Goal: Task Accomplishment & Management: Manage account settings

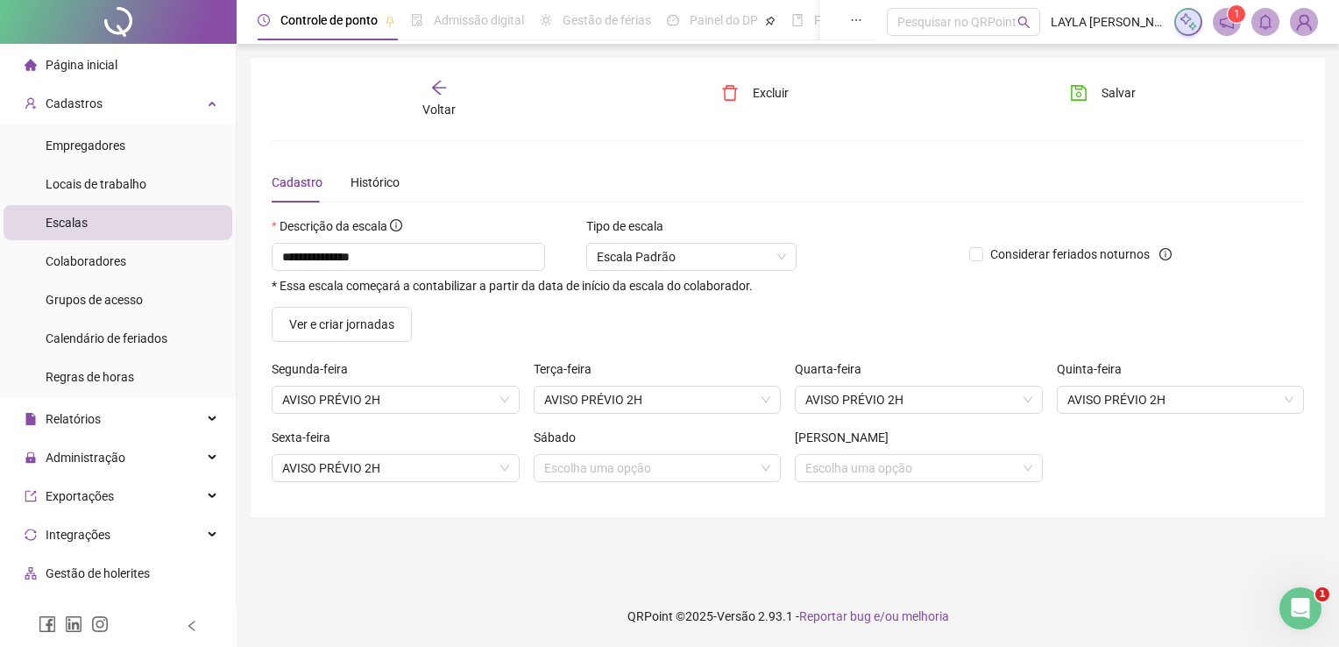
click at [107, 451] on span "Administração" at bounding box center [86, 457] width 80 height 14
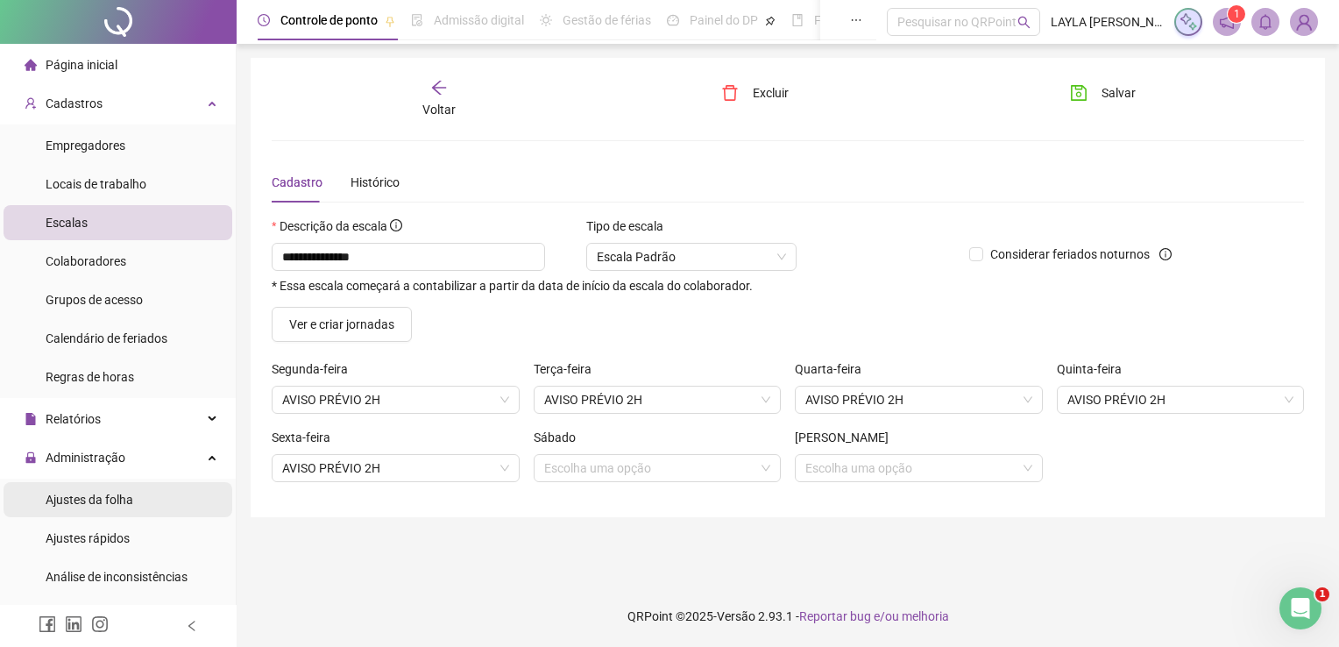
click at [106, 496] on span "Ajustes da folha" at bounding box center [90, 499] width 88 height 14
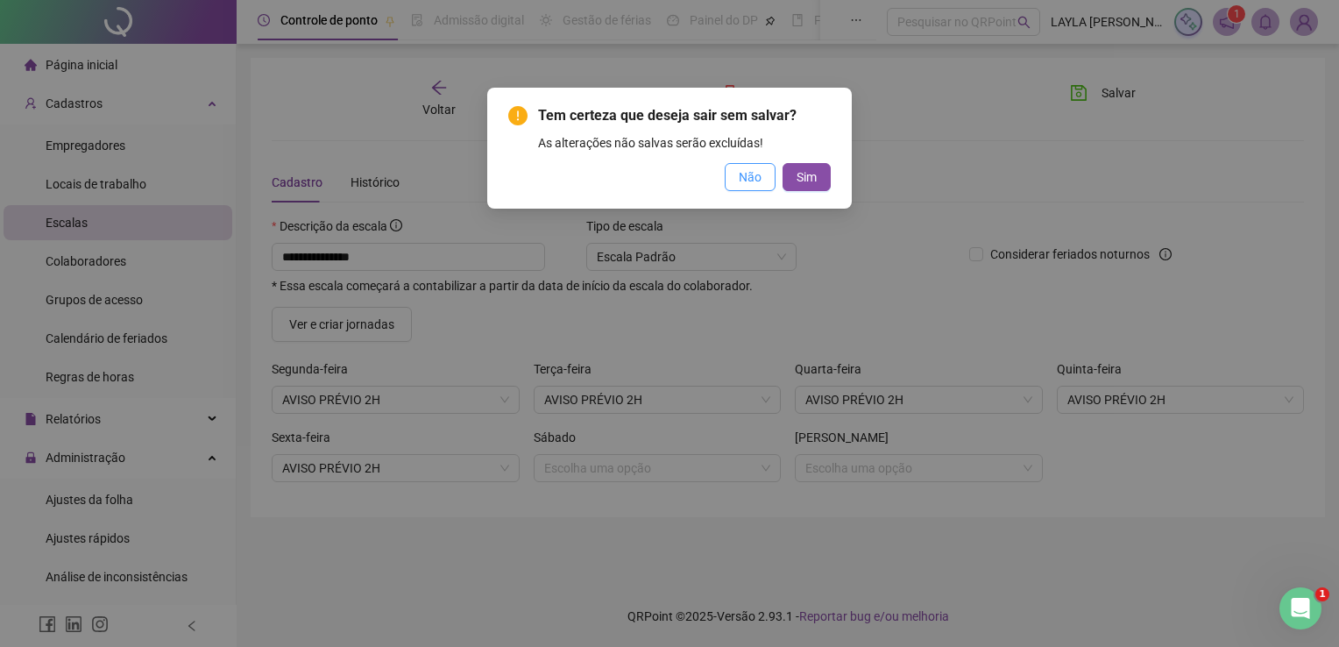
click at [771, 177] on button "Não" at bounding box center [750, 177] width 51 height 28
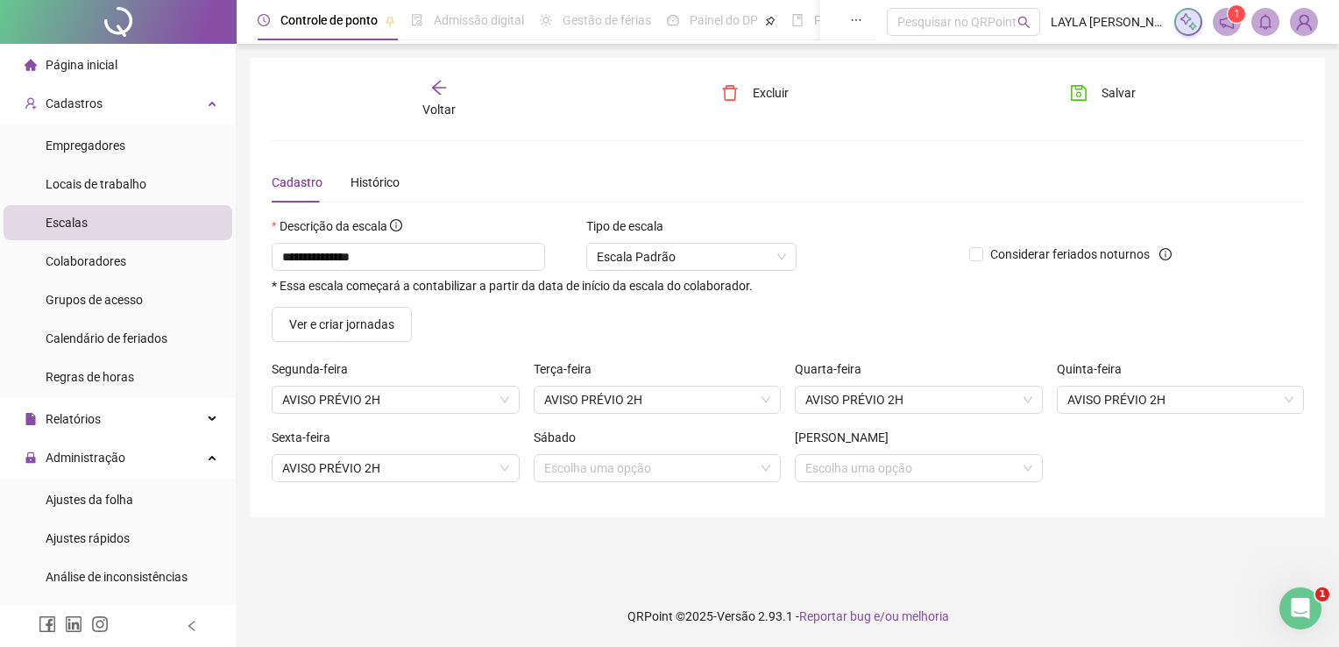
click at [431, 90] on icon "arrow-left" at bounding box center [439, 88] width 18 height 18
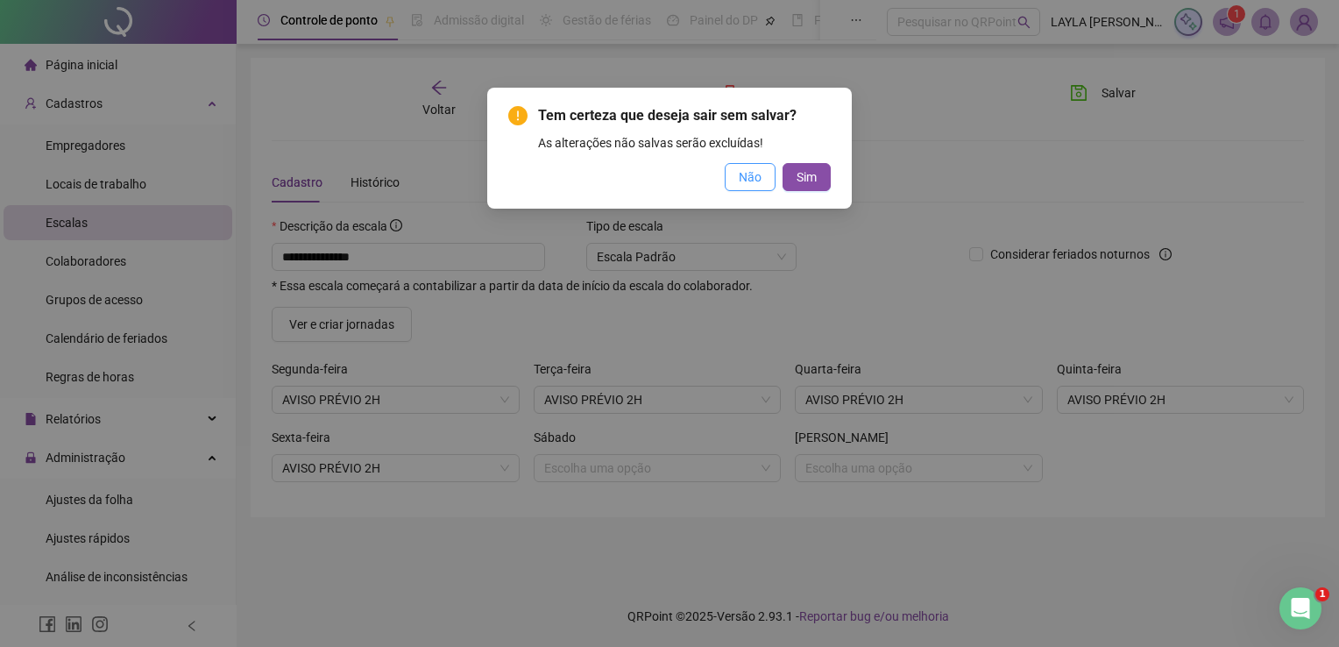
click at [751, 183] on span "Não" at bounding box center [750, 176] width 23 height 19
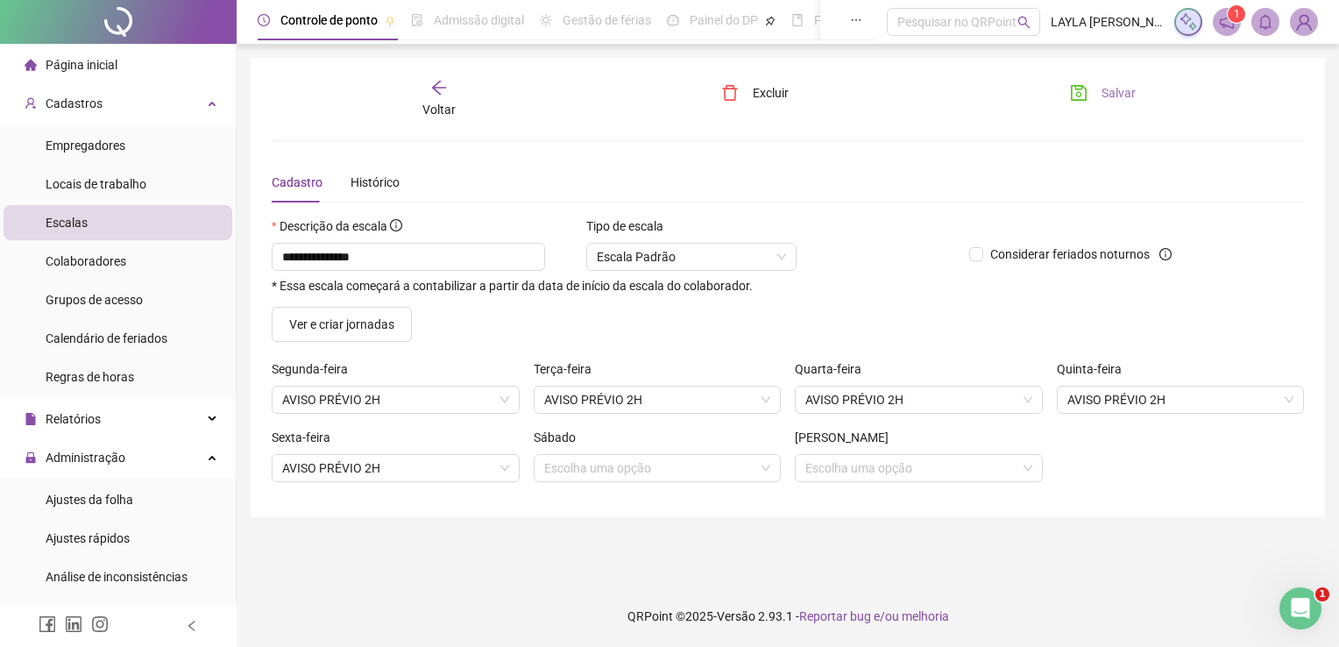
click at [1073, 105] on button "Salvar" at bounding box center [1103, 93] width 92 height 28
click at [455, 104] on div "Voltar" at bounding box center [439, 99] width 160 height 40
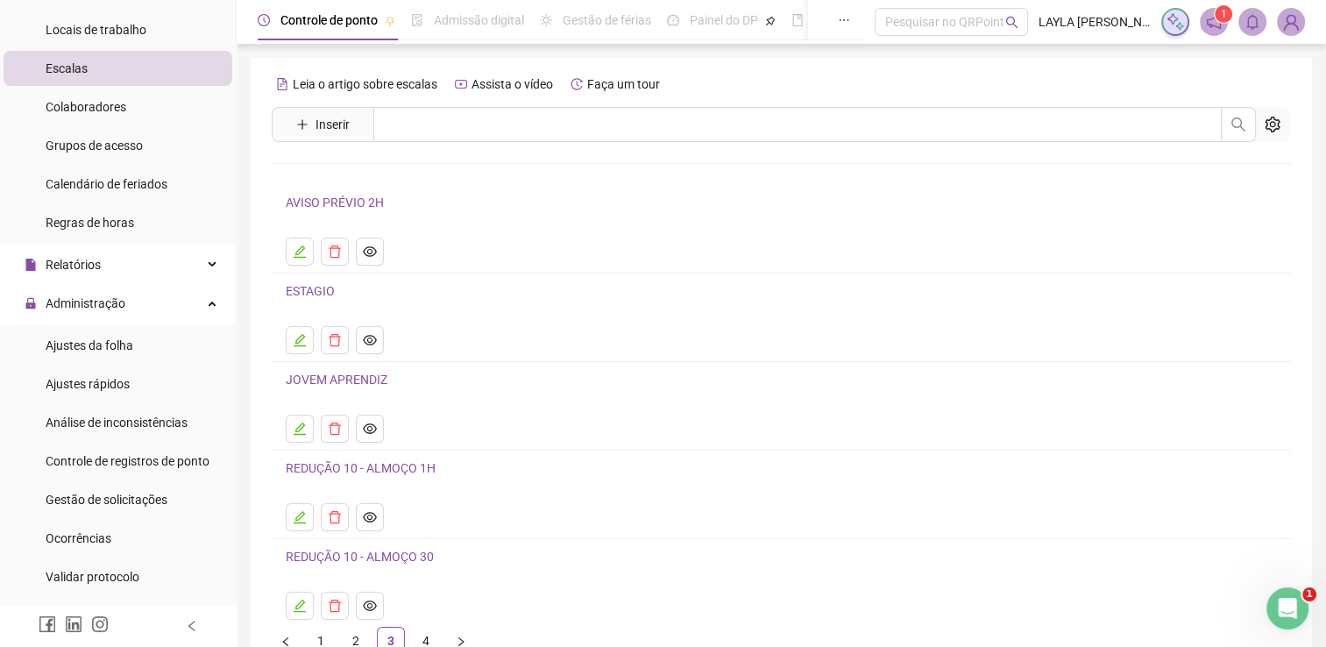
scroll to position [171, 0]
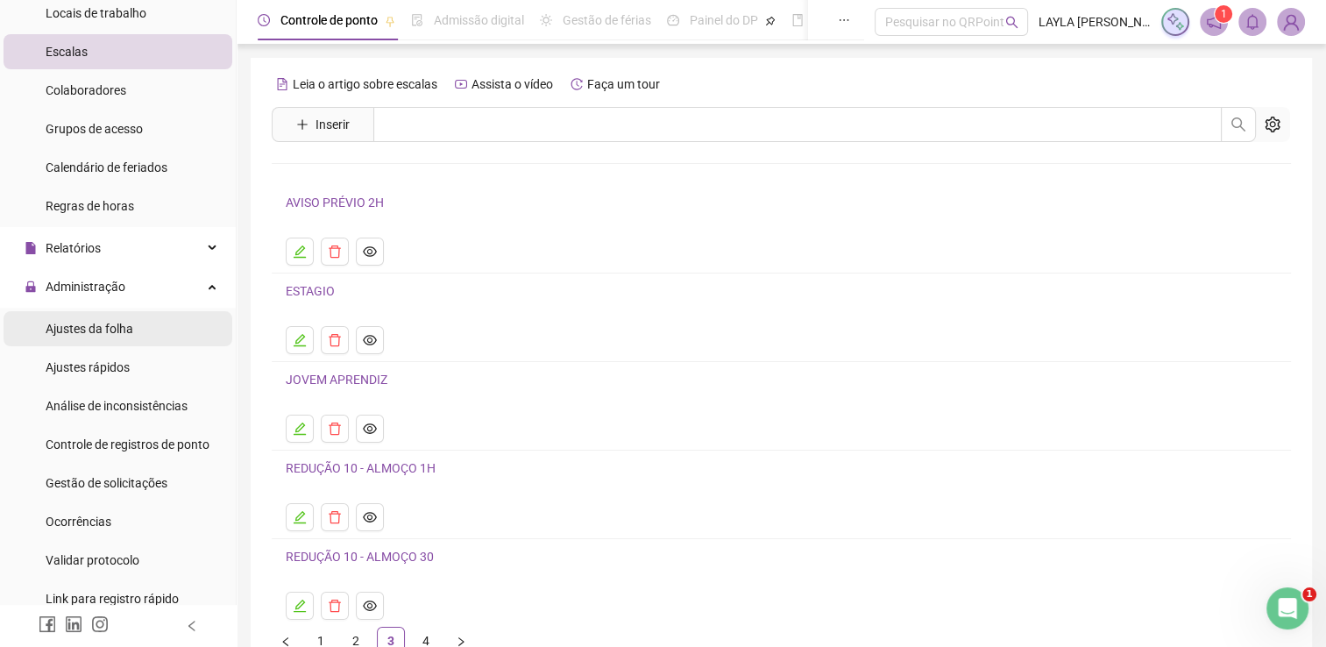
click at [95, 333] on span "Ajustes da folha" at bounding box center [90, 329] width 88 height 14
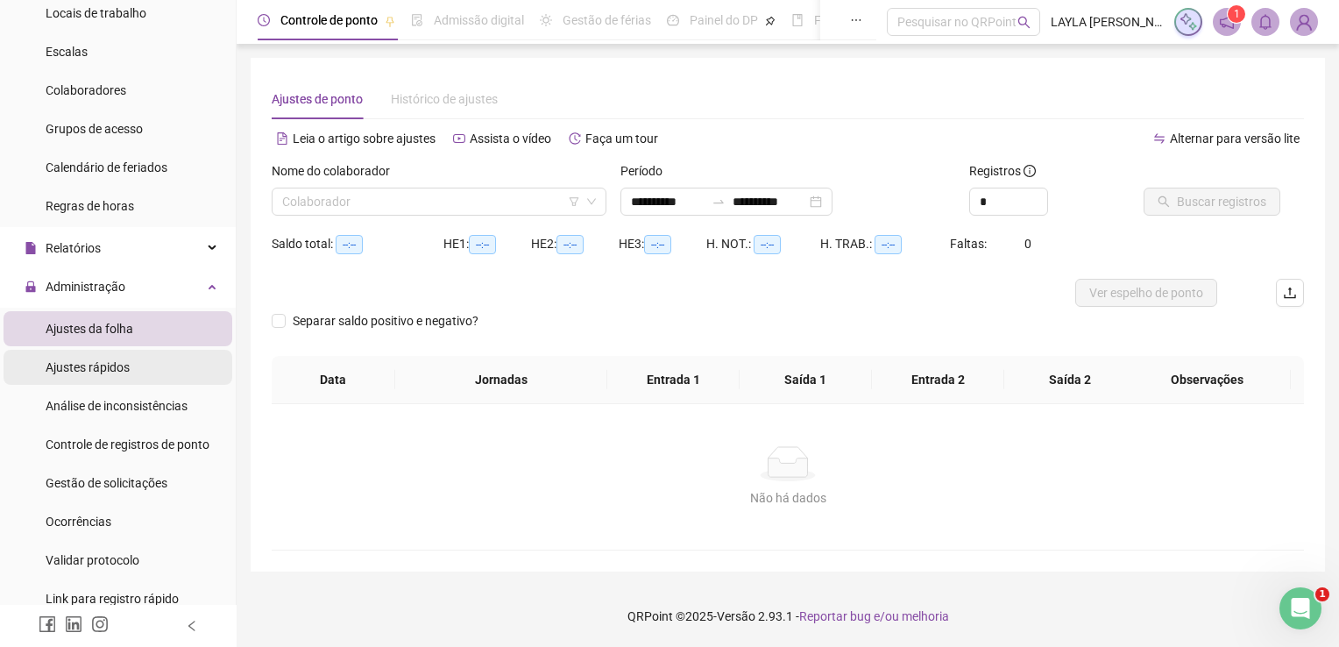
type input "**********"
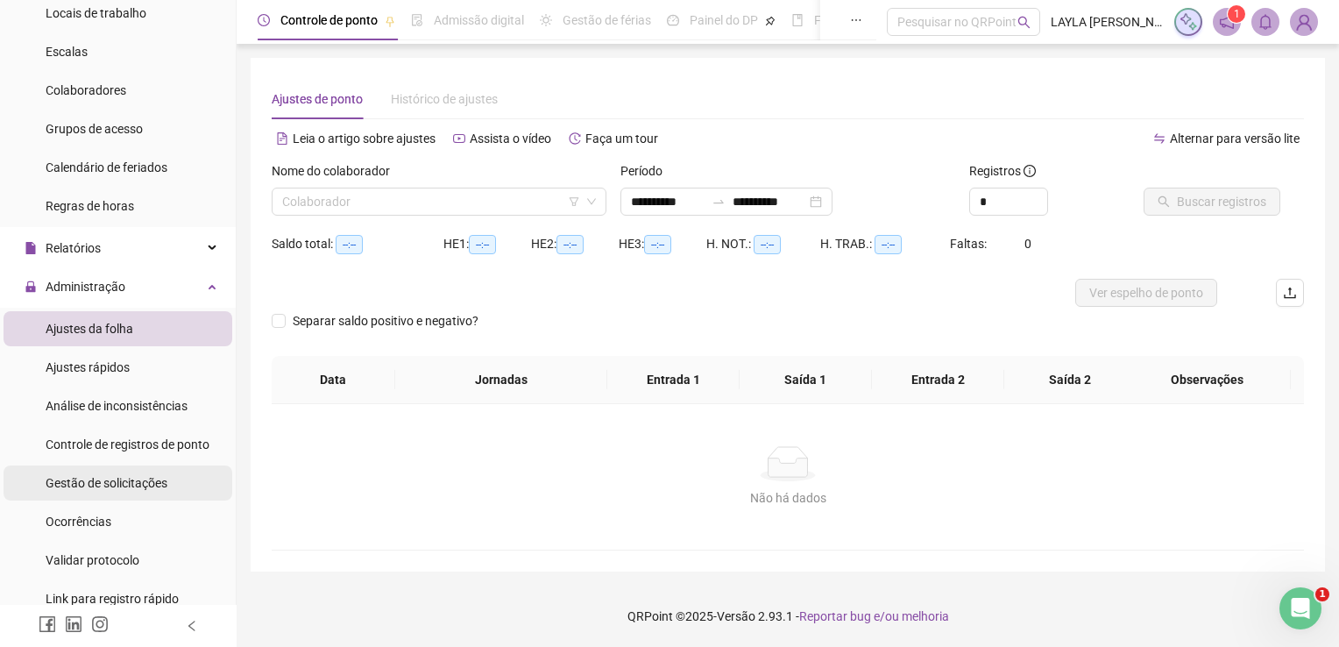
click at [131, 481] on span "Gestão de solicitações" at bounding box center [107, 483] width 122 height 14
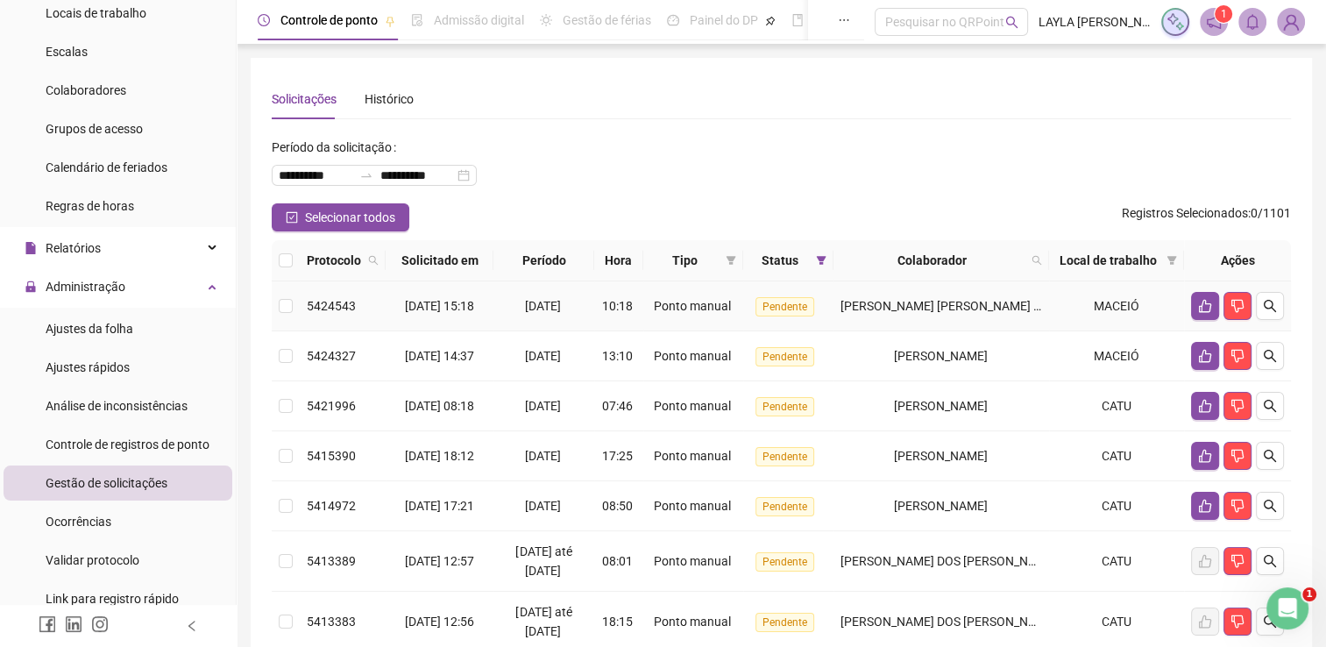
click at [935, 310] on span "[PERSON_NAME] [PERSON_NAME] [PERSON_NAME]" at bounding box center [983, 306] width 287 height 14
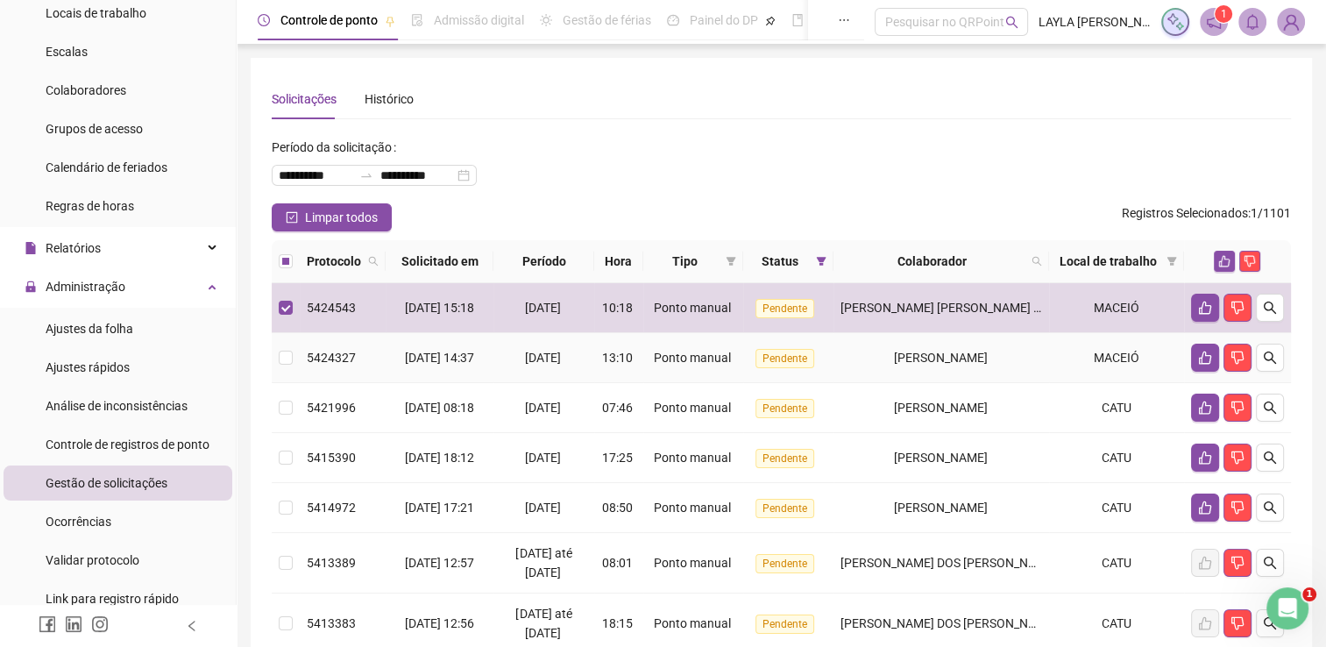
click at [930, 357] on td "[PERSON_NAME]" at bounding box center [941, 358] width 216 height 50
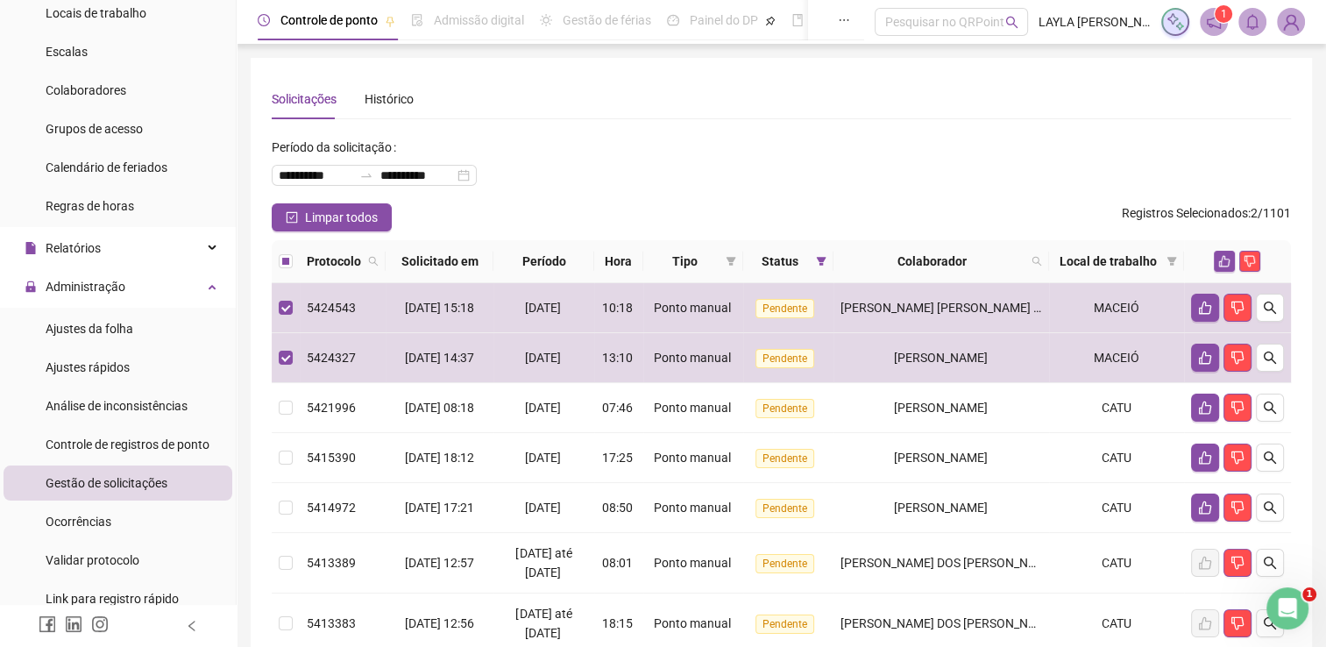
click at [1225, 250] on th at bounding box center [1237, 261] width 107 height 43
click at [1220, 256] on icon "like" at bounding box center [1224, 261] width 12 height 12
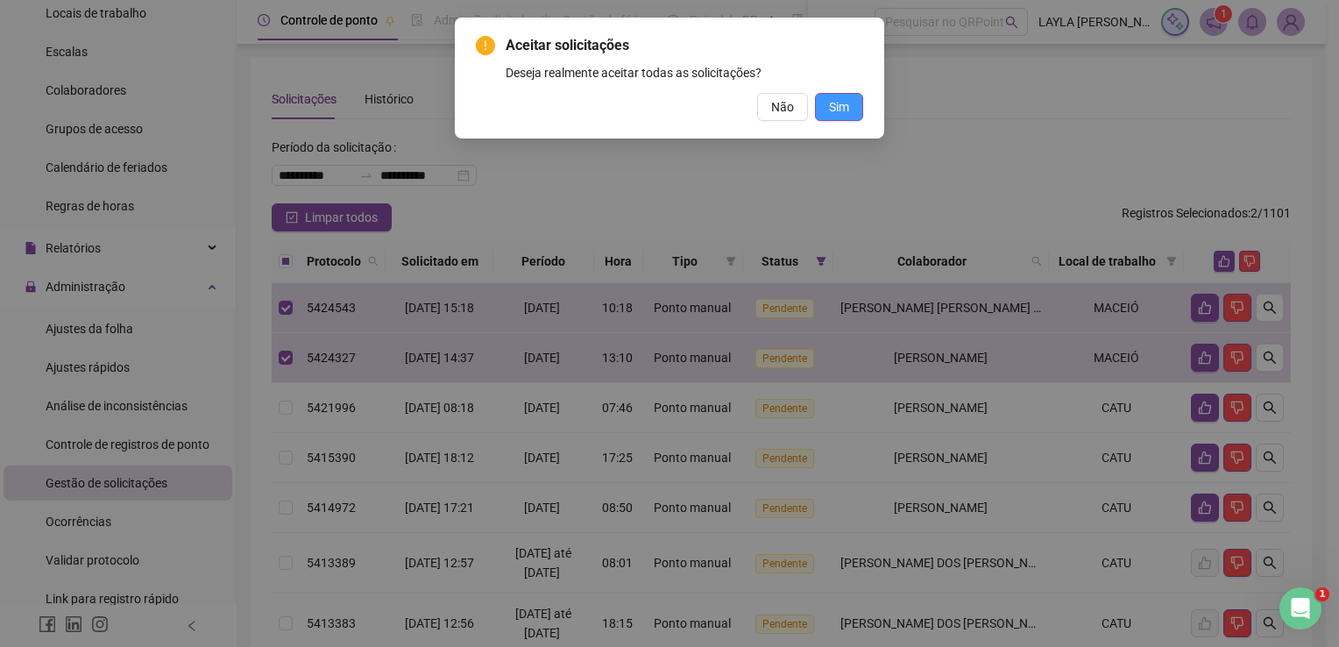
click at [838, 110] on span "Sim" at bounding box center [839, 106] width 20 height 19
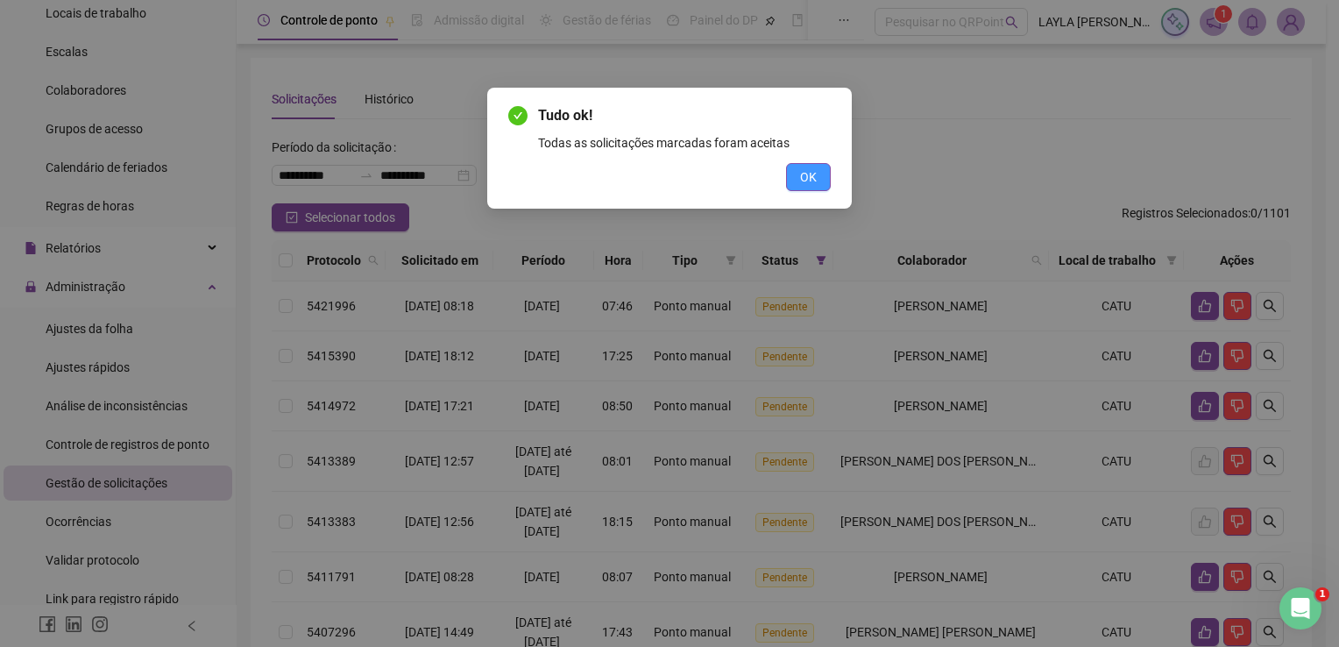
click at [796, 181] on button "OK" at bounding box center [808, 177] width 45 height 28
